Goal: Find specific page/section: Find specific page/section

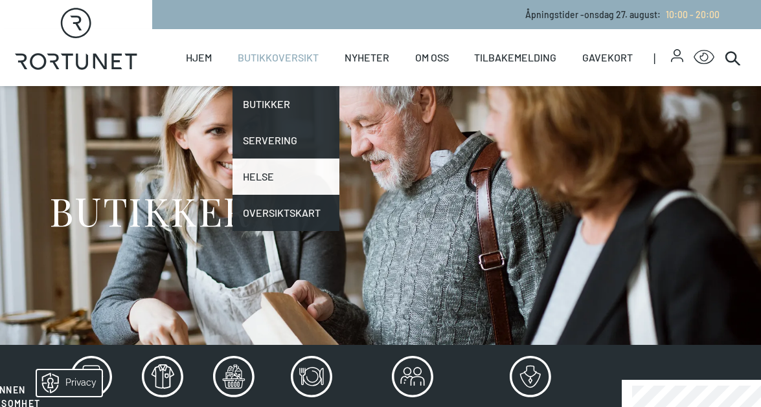
click at [251, 176] on link "Helse" at bounding box center [286, 177] width 107 height 36
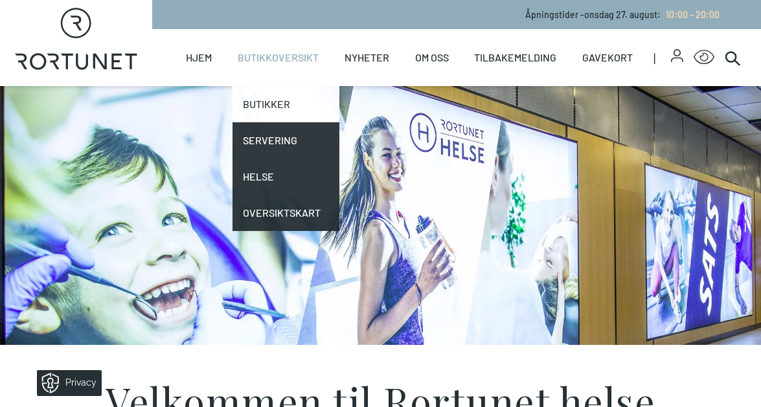
click at [272, 106] on link "Butikker" at bounding box center [286, 104] width 107 height 36
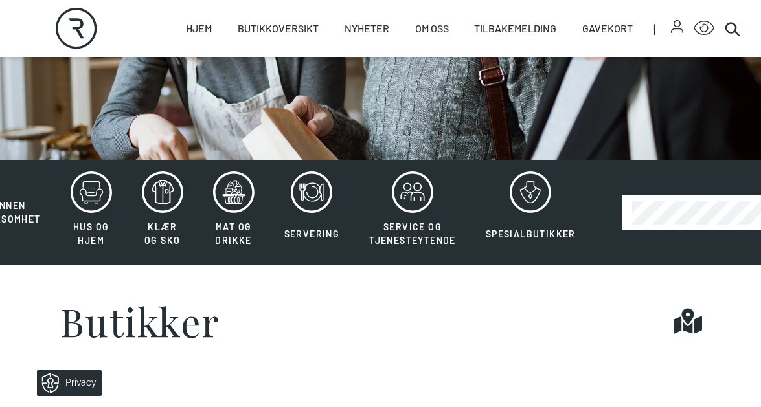
scroll to position [197, 0]
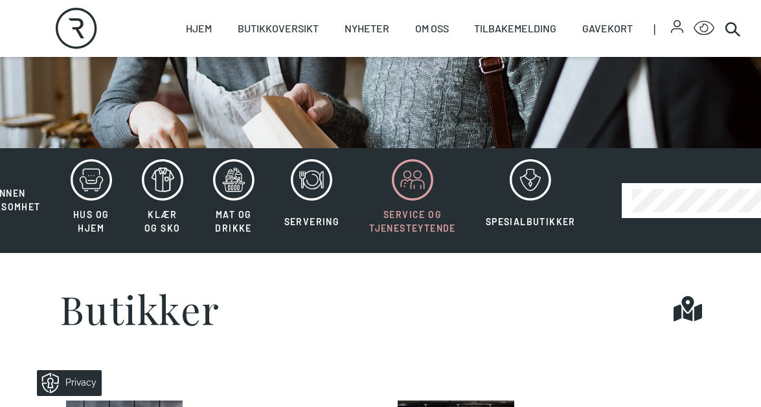
click at [420, 176] on icon at bounding box center [417, 174] width 7 height 7
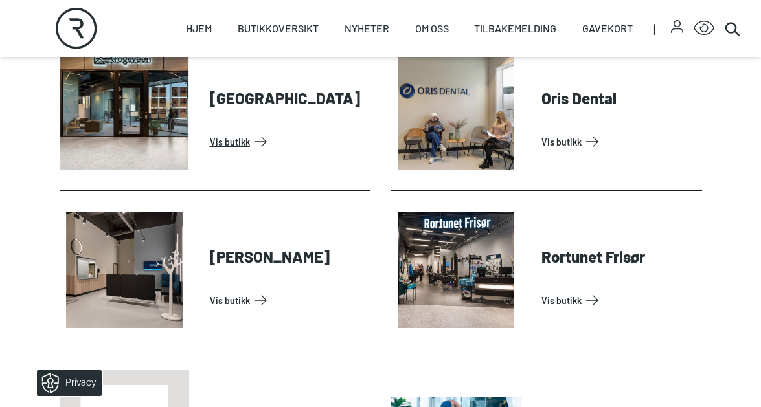
scroll to position [741, 0]
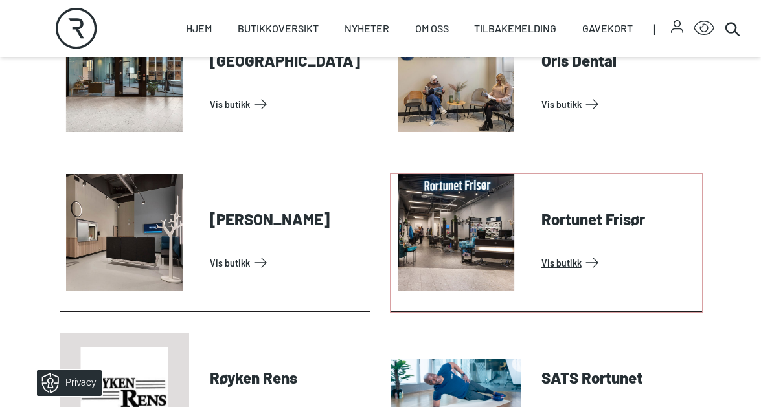
click at [558, 264] on link "Vis butikk" at bounding box center [619, 263] width 155 height 21
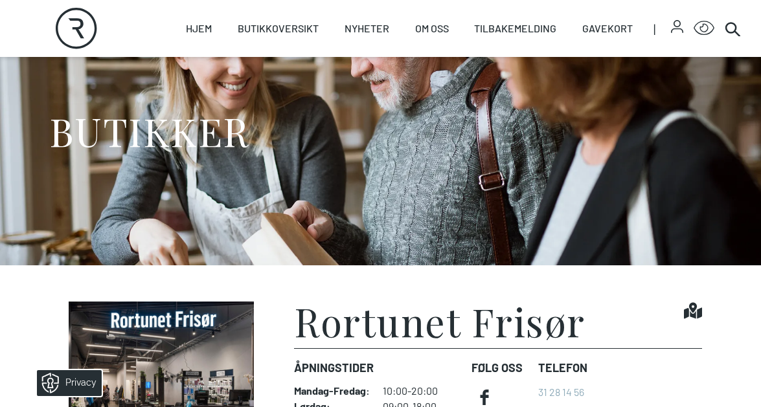
scroll to position [165, 0]
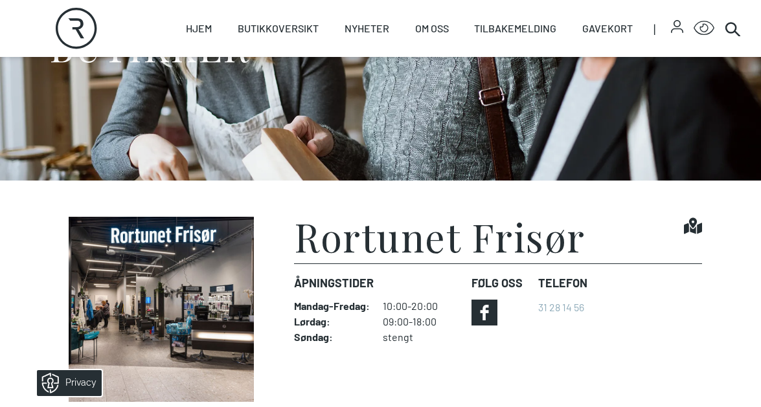
click at [488, 315] on icon at bounding box center [485, 313] width 26 height 26
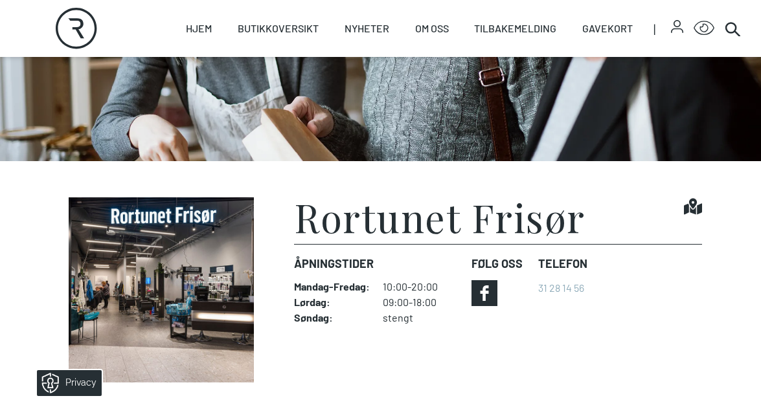
scroll to position [147, 0]
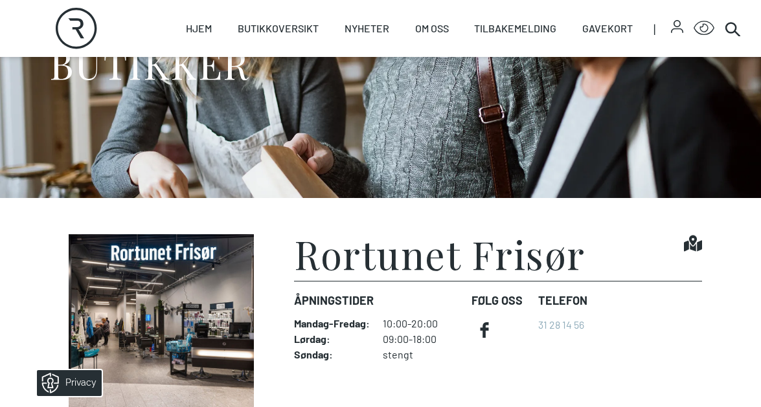
click at [694, 246] on icon at bounding box center [693, 244] width 18 height 16
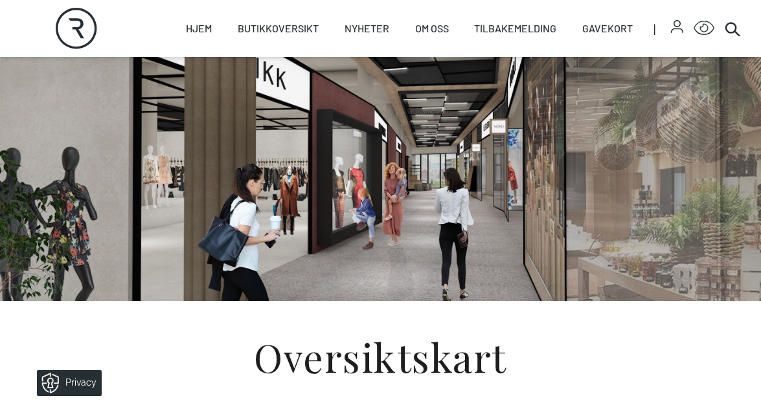
scroll to position [76, 0]
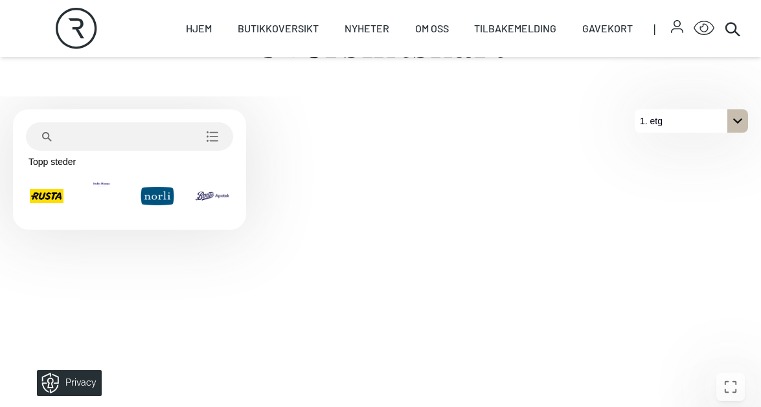
scroll to position [362, 0]
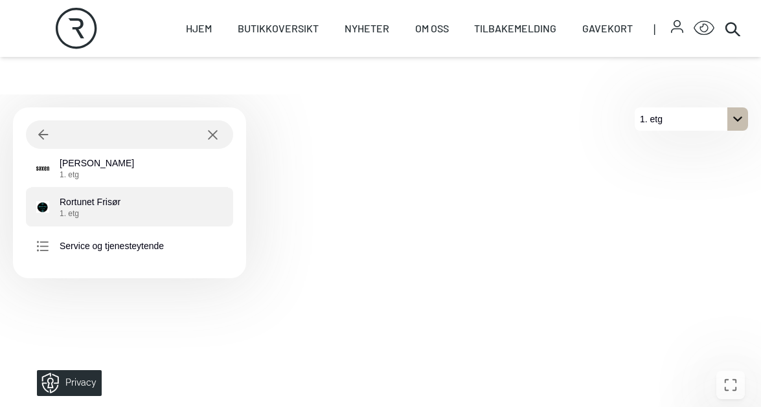
click at [95, 198] on p "Rortunet Frisør 1. etg" at bounding box center [90, 207] width 61 height 23
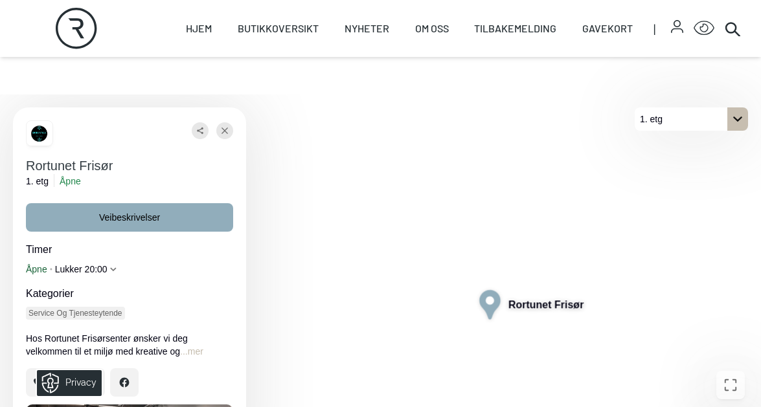
click at [34, 269] on p "Åpne" at bounding box center [36, 269] width 21 height 13
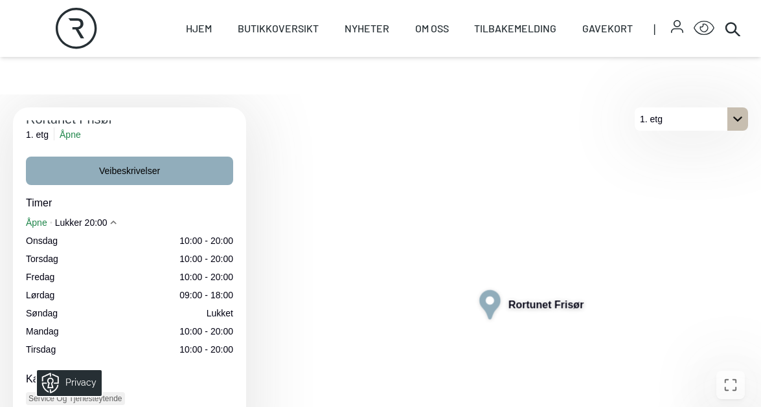
scroll to position [46, 0]
